Goal: Task Accomplishment & Management: Use online tool/utility

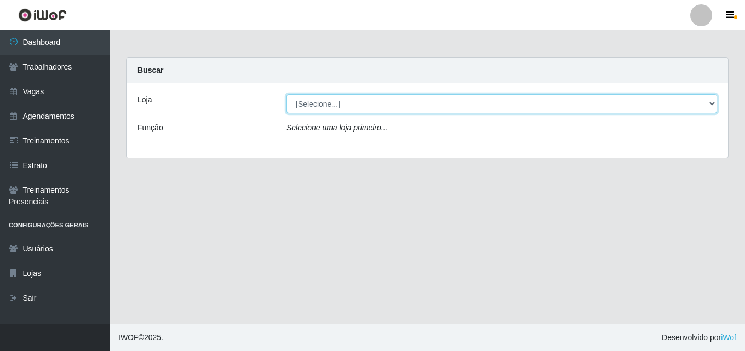
click at [352, 108] on select "[Selecione...] Chinatown Sushimi - [GEOGRAPHIC_DATA]" at bounding box center [502, 103] width 431 height 19
select select "357"
click at [287, 94] on select "[Selecione...] Chinatown Sushimi - [GEOGRAPHIC_DATA]" at bounding box center [502, 103] width 431 height 19
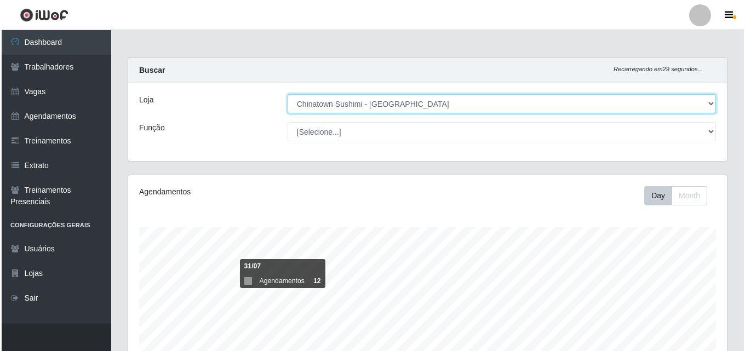
scroll to position [295, 0]
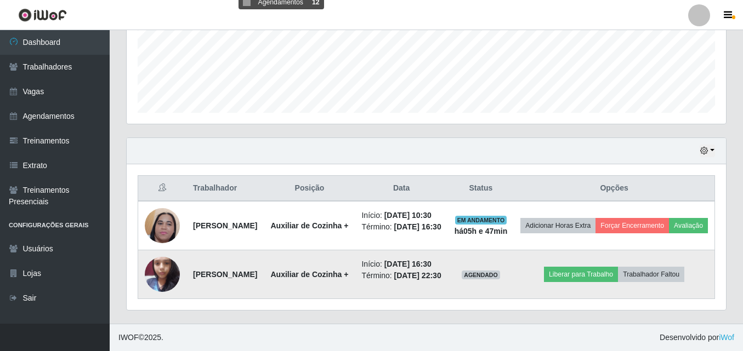
click at [156, 273] on img at bounding box center [162, 274] width 35 height 47
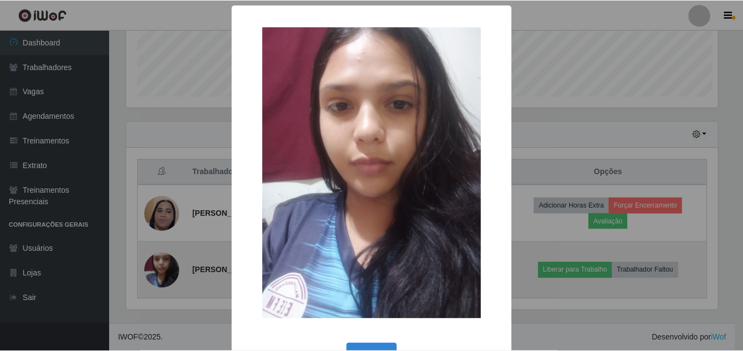
scroll to position [227, 593]
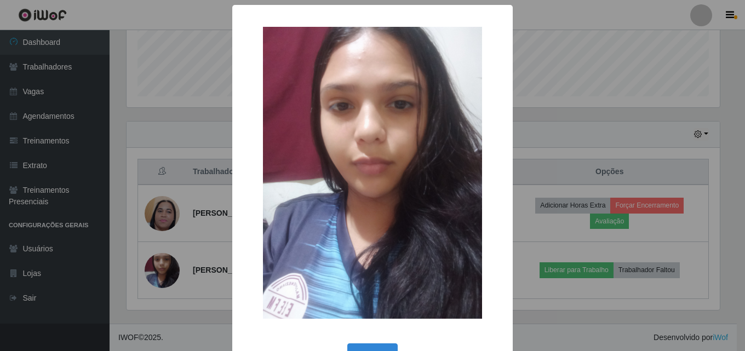
click at [136, 180] on div "× OK Cancel" at bounding box center [372, 175] width 745 height 351
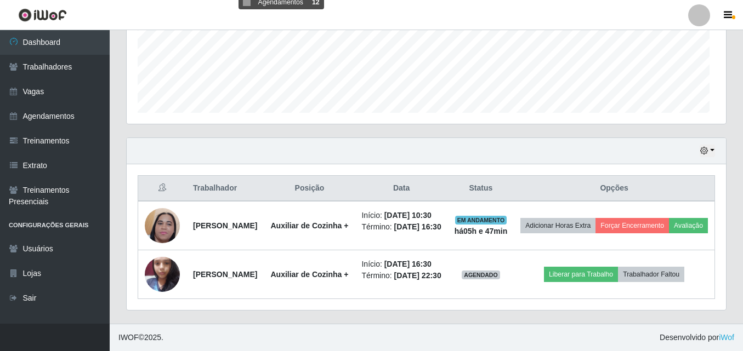
scroll to position [227, 599]
click at [136, 180] on div "Trabalhador Posição Data Status Opções [PERSON_NAME] Auxiliar de Cozinha + Iníc…" at bounding box center [426, 237] width 599 height 146
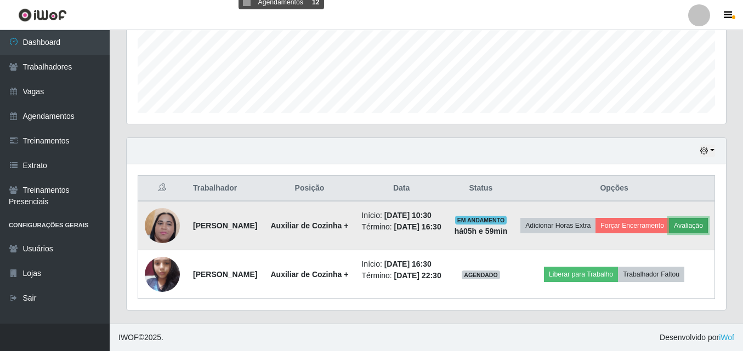
click at [669, 220] on button "Avaliação" at bounding box center [688, 225] width 39 height 15
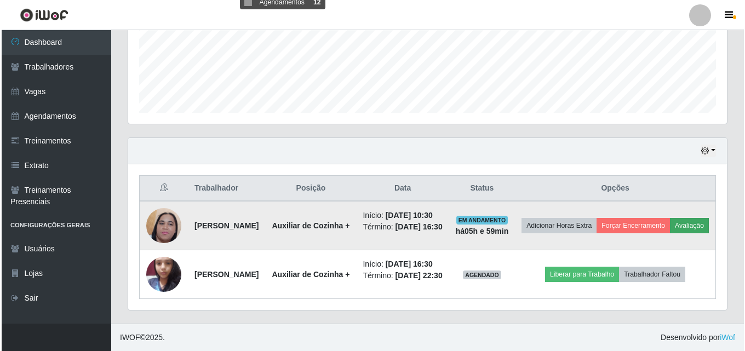
scroll to position [227, 593]
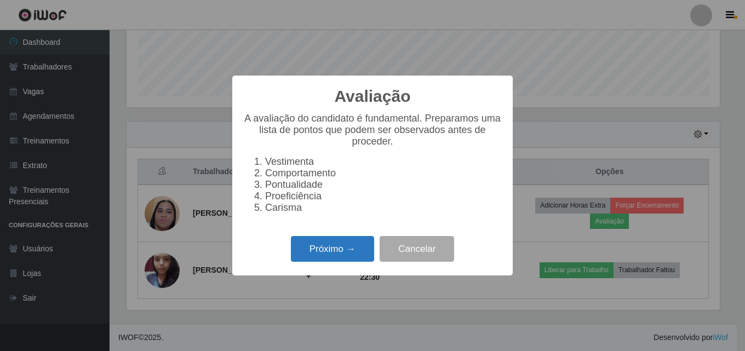
click at [323, 254] on button "Próximo →" at bounding box center [332, 249] width 83 height 26
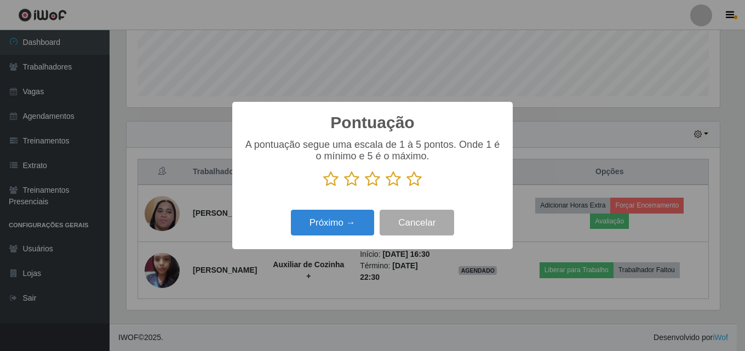
click at [416, 179] on icon at bounding box center [414, 179] width 15 height 16
click at [407, 187] on input "radio" at bounding box center [407, 187] width 0 height 0
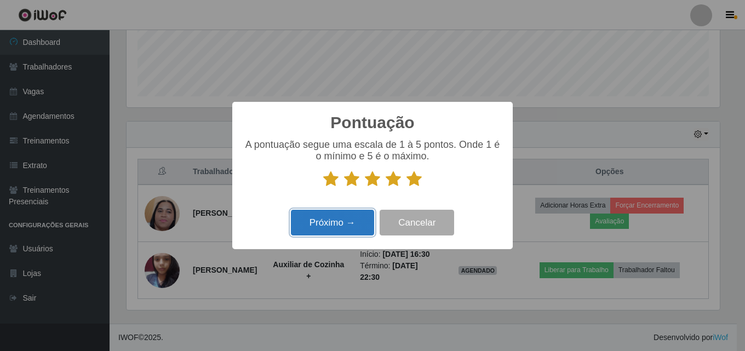
click at [334, 228] on button "Próximo →" at bounding box center [332, 223] width 83 height 26
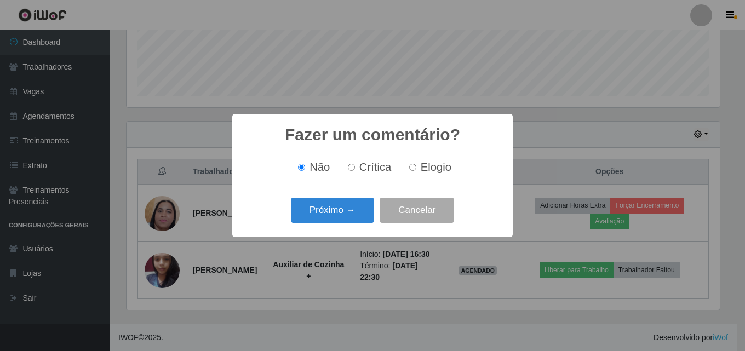
click at [417, 171] on label "Elogio" at bounding box center [428, 167] width 47 height 13
click at [416, 171] on input "Elogio" at bounding box center [412, 167] width 7 height 7
radio input "true"
click at [333, 212] on button "Próximo →" at bounding box center [332, 211] width 83 height 26
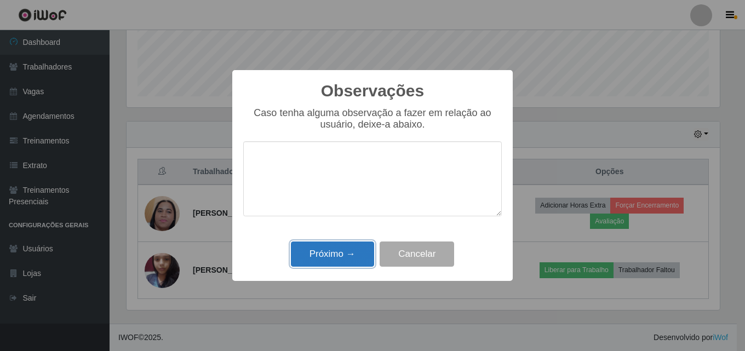
click at [335, 261] on button "Próximo →" at bounding box center [332, 255] width 83 height 26
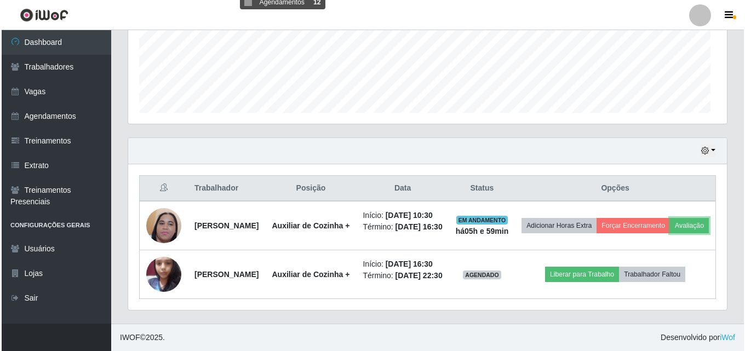
scroll to position [227, 599]
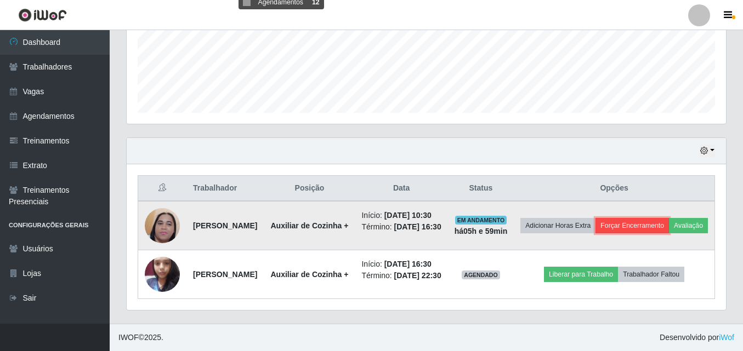
click at [669, 218] on button "Forçar Encerramento" at bounding box center [631, 225] width 73 height 15
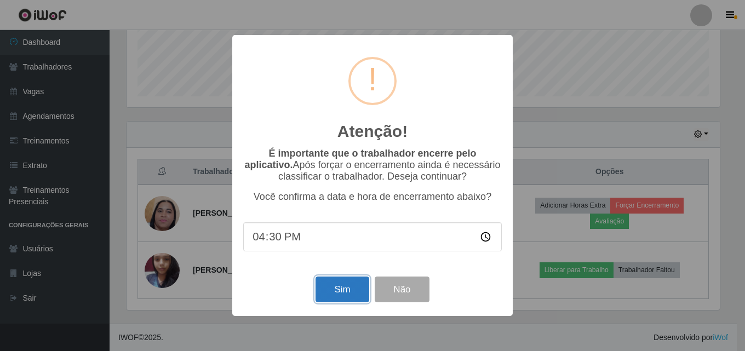
click at [337, 293] on button "Sim" at bounding box center [342, 290] width 53 height 26
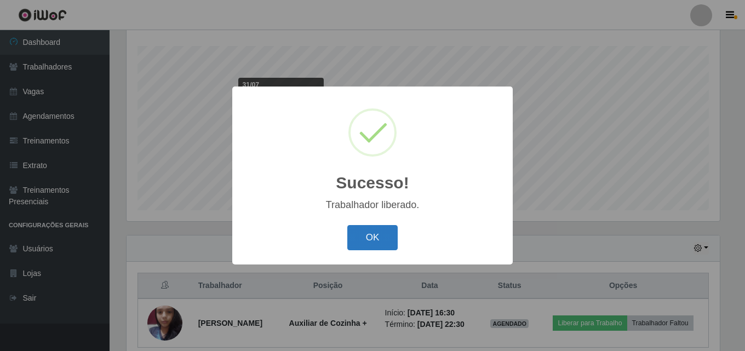
click at [361, 235] on button "OK" at bounding box center [372, 238] width 51 height 26
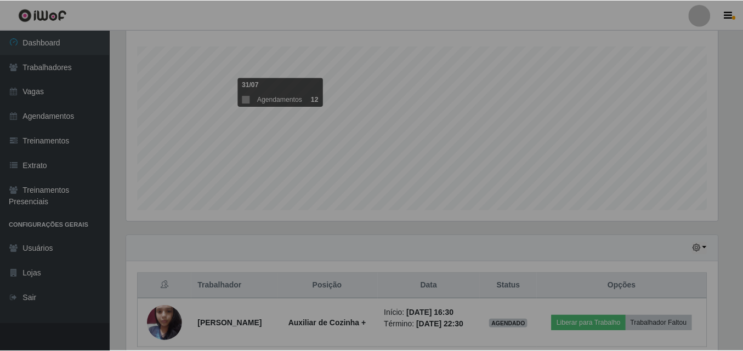
scroll to position [227, 599]
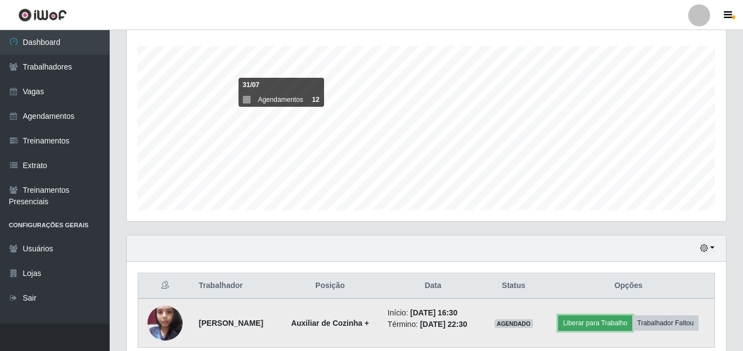
click at [585, 324] on button "Liberar para Trabalho" at bounding box center [595, 323] width 74 height 15
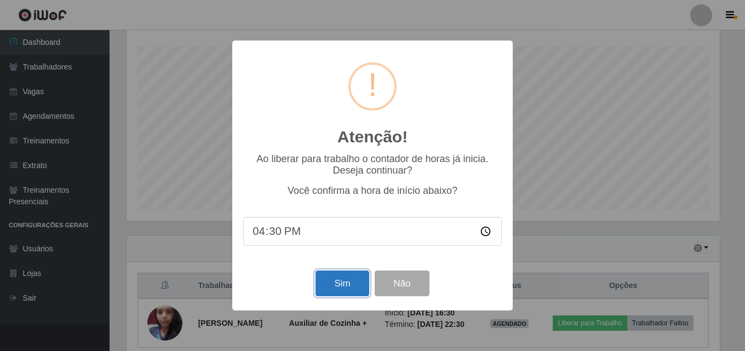
click at [350, 287] on button "Sim" at bounding box center [342, 284] width 53 height 26
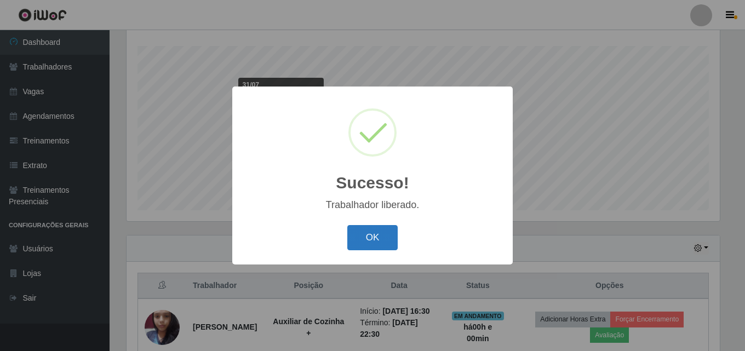
click at [362, 230] on button "OK" at bounding box center [372, 238] width 51 height 26
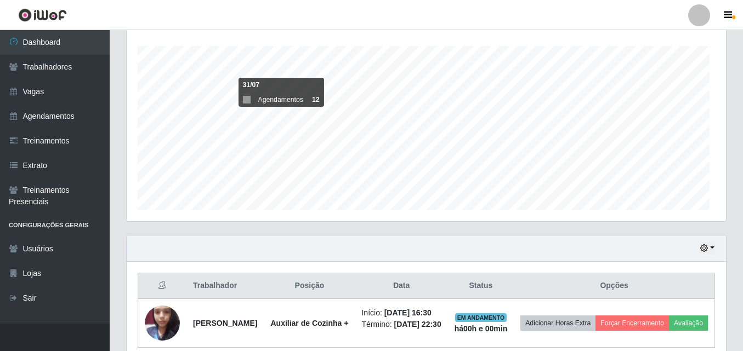
scroll to position [227, 599]
